Goal: Task Accomplishment & Management: Manage account settings

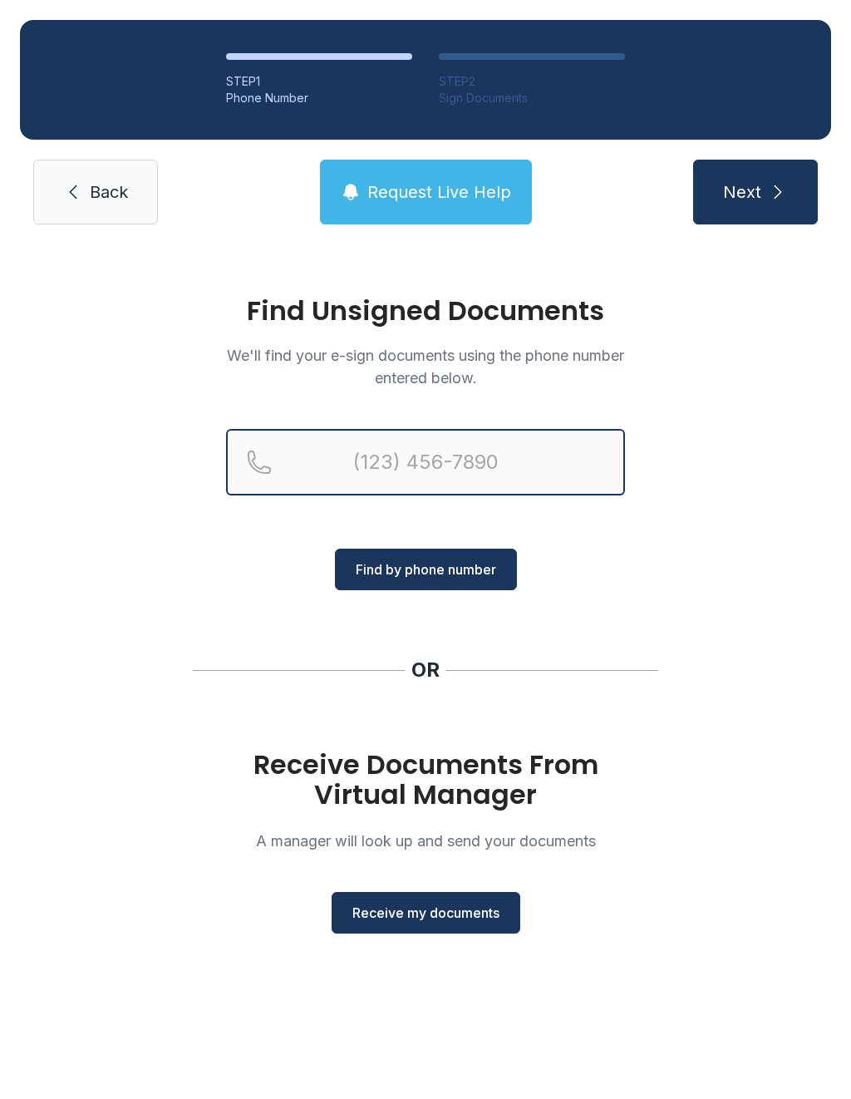
click at [370, 469] on input "Reservation phone number" at bounding box center [425, 462] width 399 height 66
type input "[PHONE_NUMBER]"
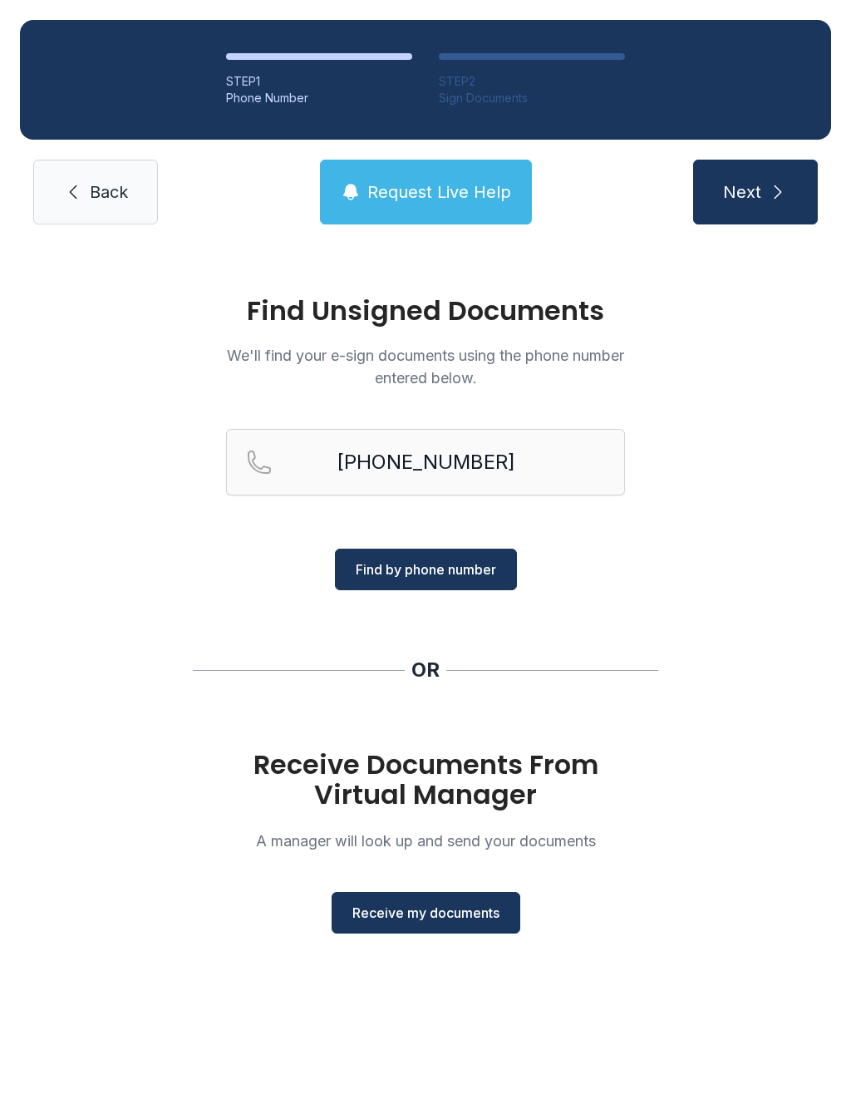
click at [460, 569] on span "Find by phone number" at bounding box center [426, 569] width 140 height 20
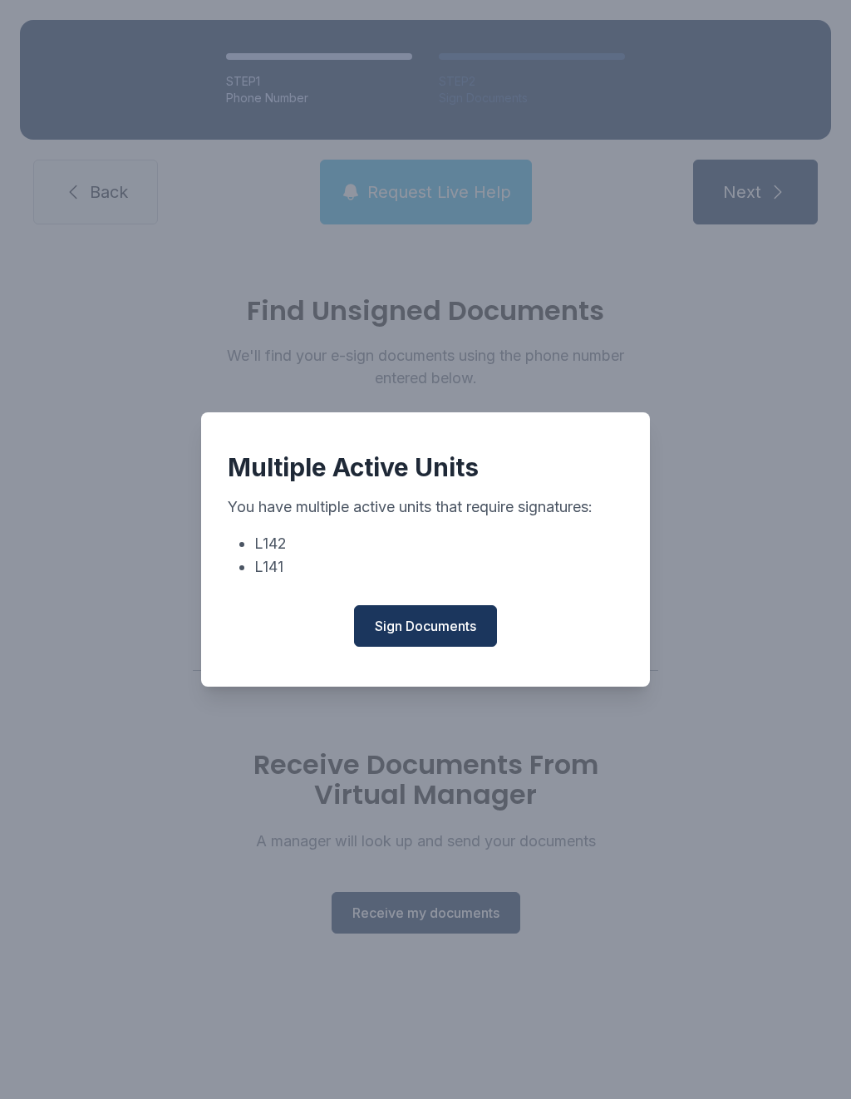
click at [445, 623] on button "Sign Documents" at bounding box center [425, 626] width 143 height 42
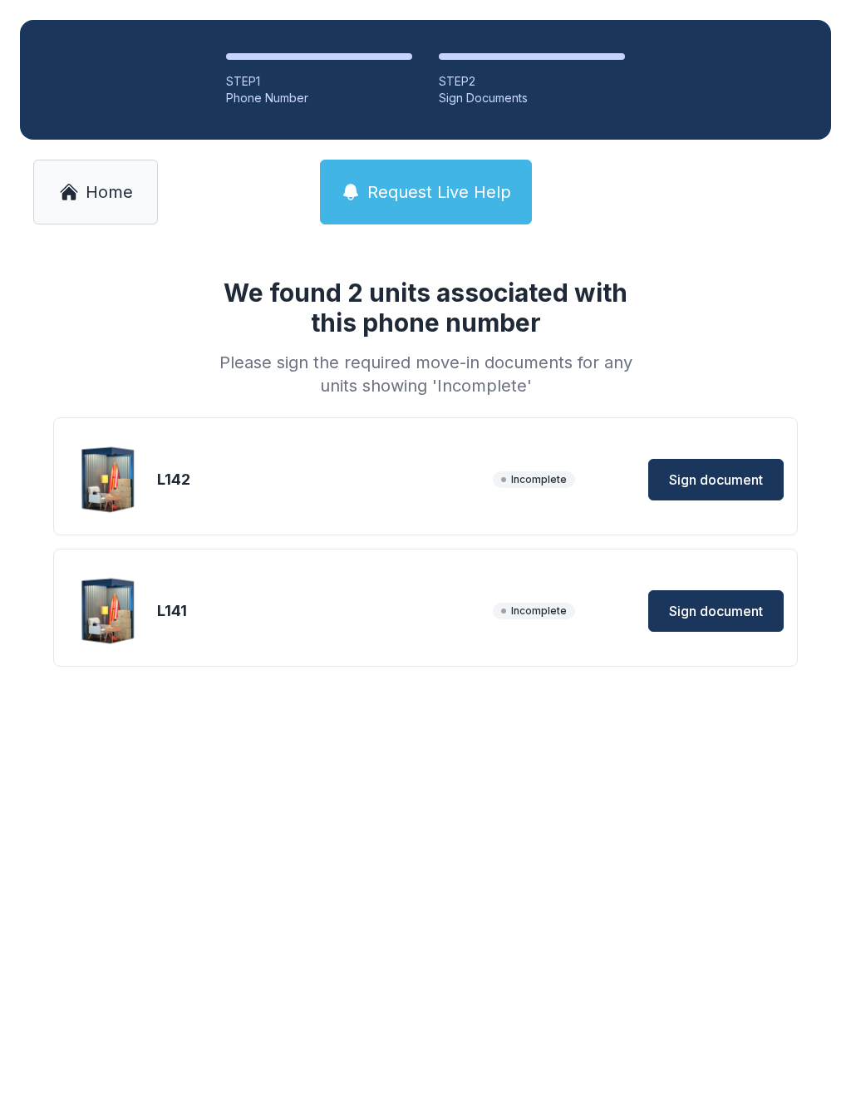
click at [707, 474] on span "Sign document" at bounding box center [716, 480] width 94 height 20
click at [720, 602] on span "Sign document" at bounding box center [716, 611] width 94 height 20
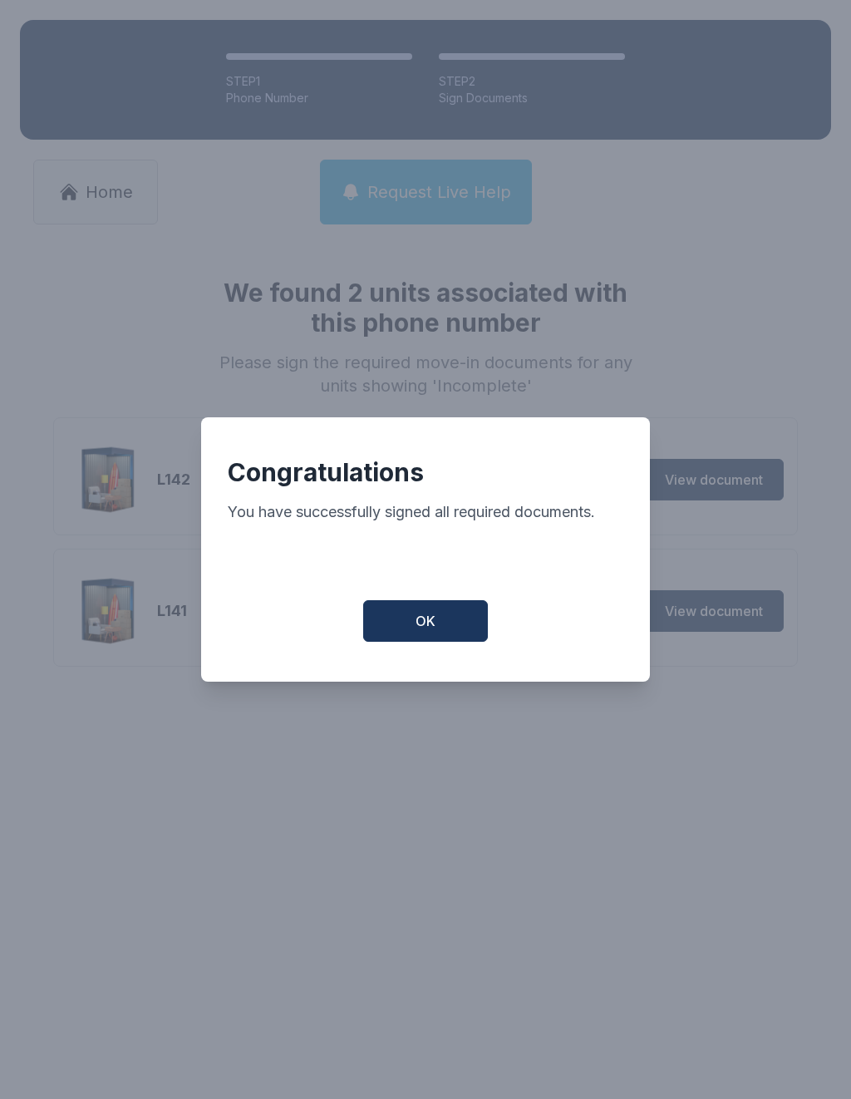
click at [446, 627] on button "OK" at bounding box center [425, 621] width 125 height 42
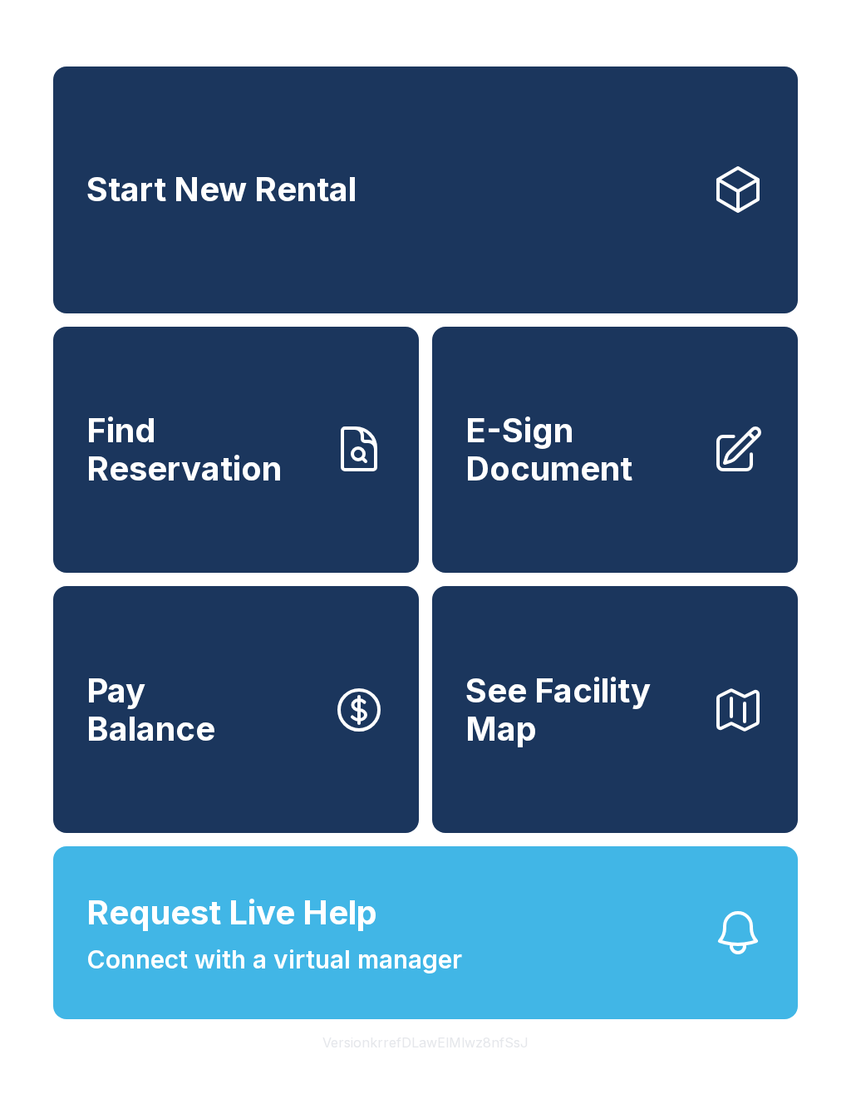
click at [247, 722] on button "Pay Balance" at bounding box center [236, 709] width 366 height 247
